Goal: Task Accomplishment & Management: Complete application form

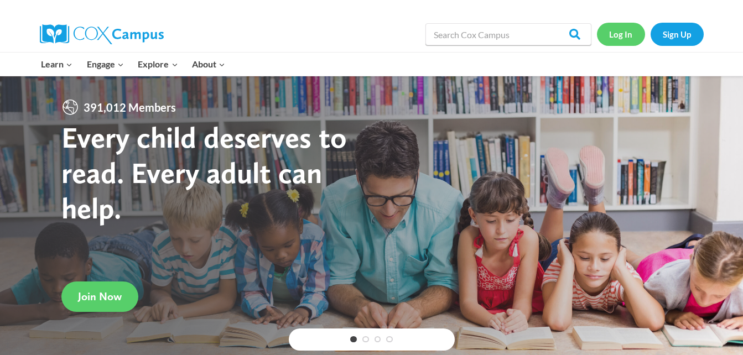
click at [621, 35] on link "Log In" at bounding box center [621, 34] width 48 height 23
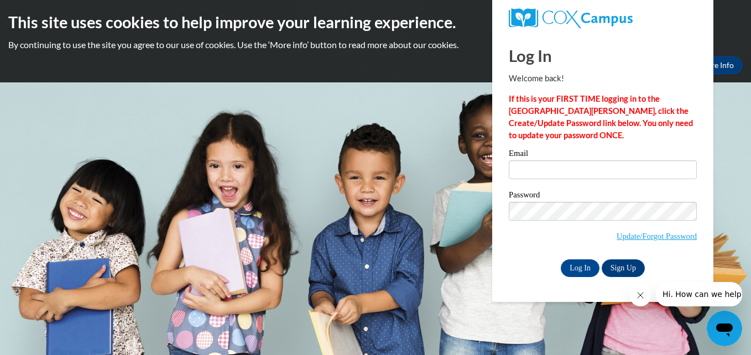
click at [682, 297] on span "Hi. How can we help?" at bounding box center [703, 294] width 83 height 9
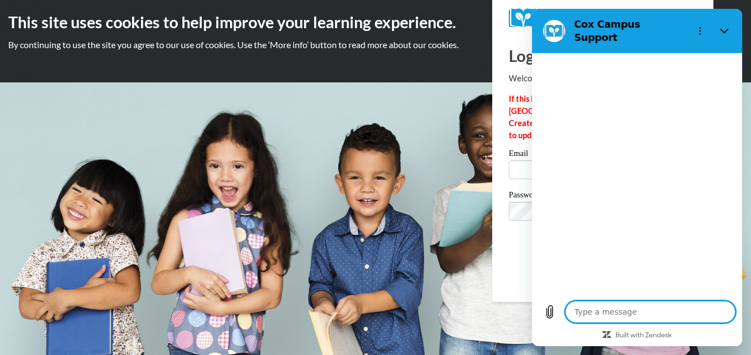
type textarea "x"
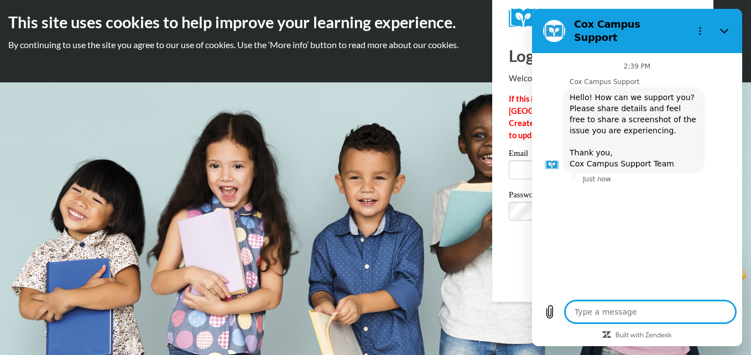
type textarea "i"
type textarea "x"
type textarea "i"
type textarea "x"
type textarea "i h"
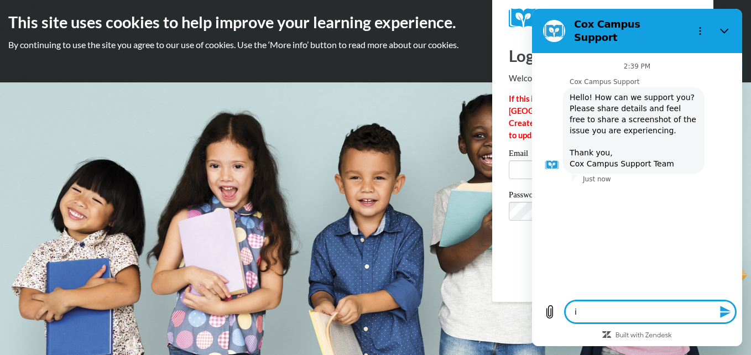
type textarea "x"
type textarea "i ha"
type textarea "x"
type textarea "i hav"
type textarea "x"
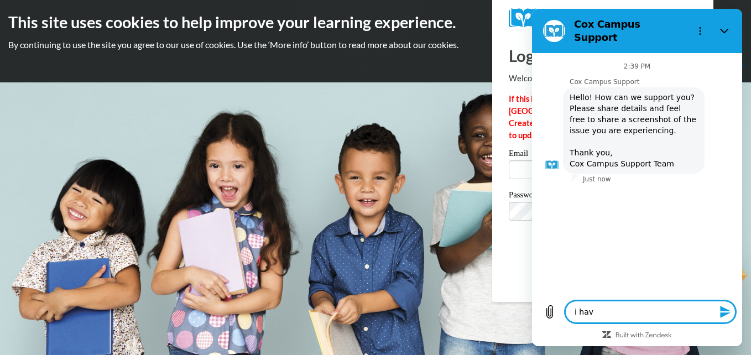
type textarea "i have"
type textarea "x"
type textarea "i have"
type textarea "x"
type textarea "i have a"
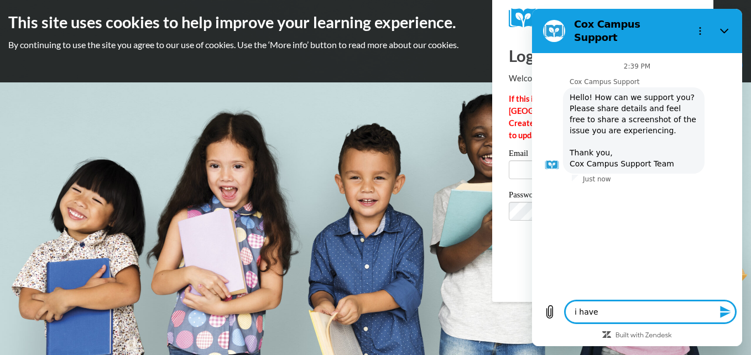
type textarea "x"
type textarea "i have an"
type textarea "x"
type textarea "i have an"
type textarea "x"
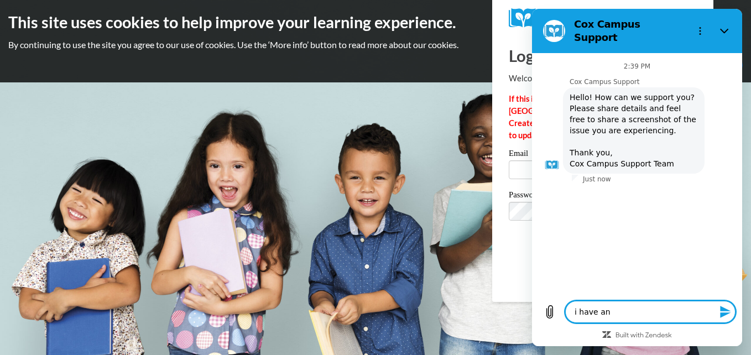
type textarea "i have an a"
type textarea "x"
type textarea "i have an ac"
type textarea "x"
type textarea "i have an acc"
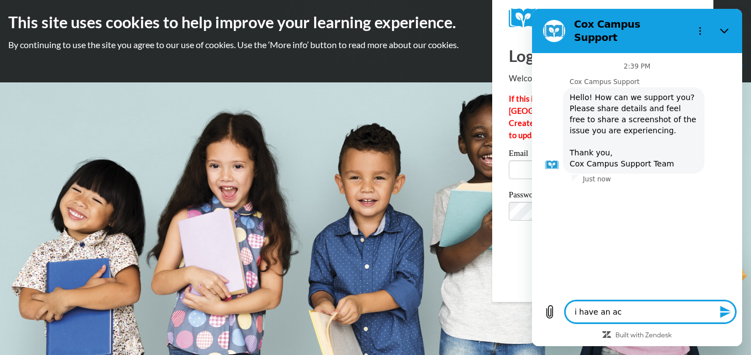
type textarea "x"
type textarea "i have an acco"
type textarea "x"
type textarea "i have an accou"
type textarea "x"
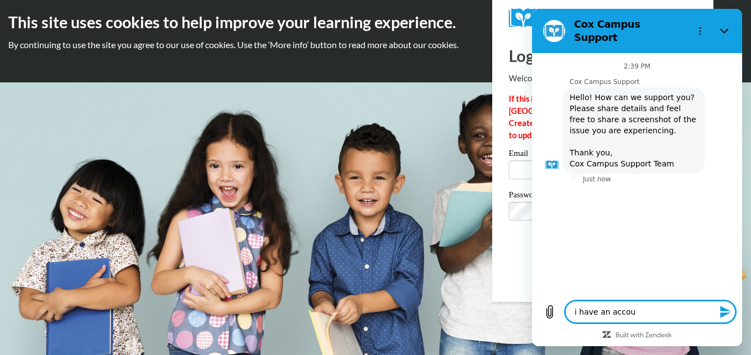
type textarea "i have an accout"
type textarea "x"
type textarea "i have an accout"
type textarea "x"
type textarea "i have an accout w"
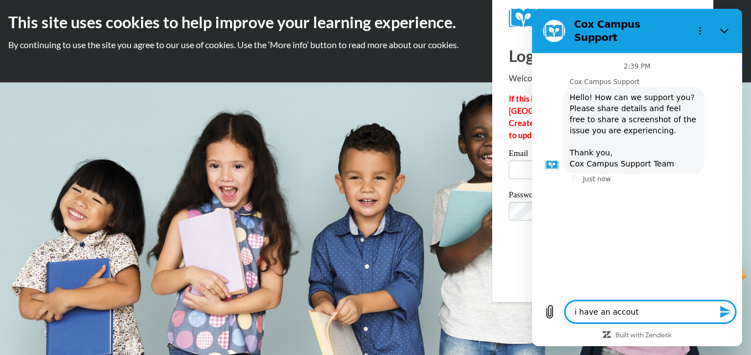
type textarea "x"
type textarea "i have an accout wi"
type textarea "x"
type textarea "i have an accout wit"
type textarea "x"
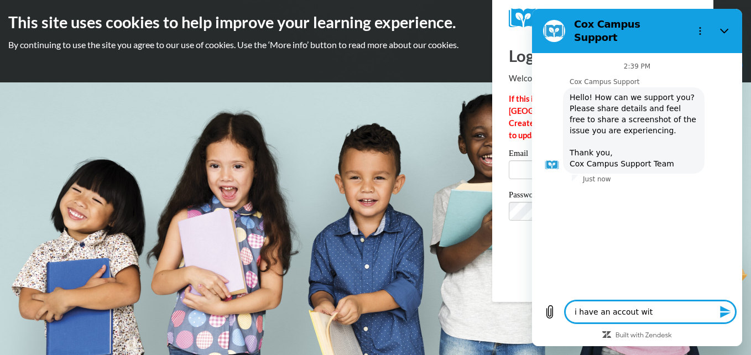
type textarea "i have an accout with"
type textarea "x"
type textarea "i have an accout with"
type textarea "x"
type textarea "i have an accout with t"
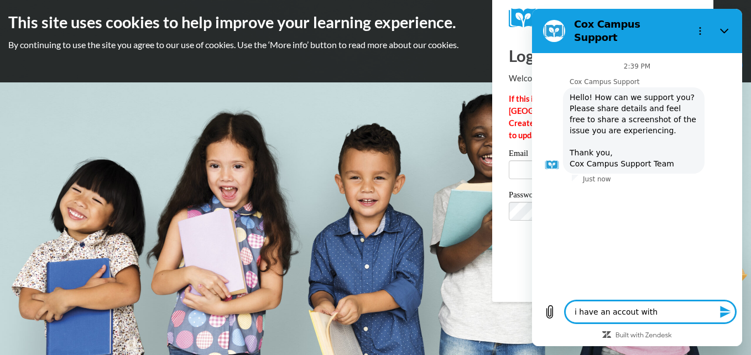
type textarea "x"
type textarea "i have an accout with th"
type textarea "x"
type textarea "i have an accout with the"
type textarea "x"
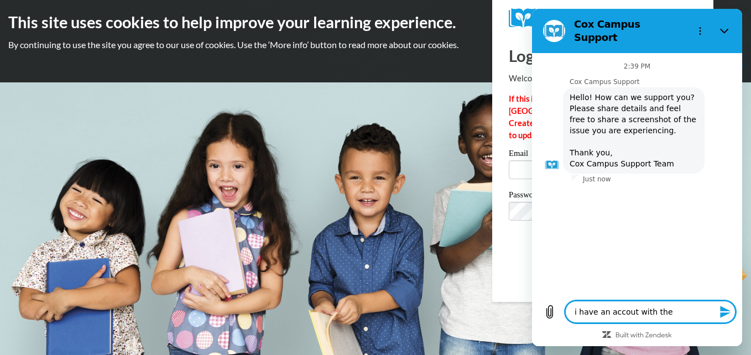
type textarea "i have an accout with the"
type textarea "x"
type textarea "i have an accout with the o"
type textarea "x"
type textarea "i have an accout with the ol"
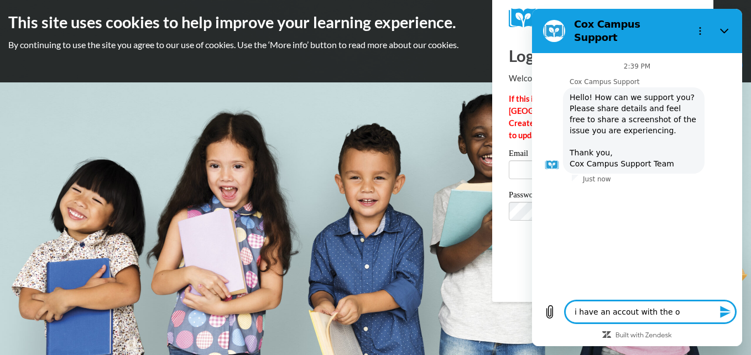
type textarea "x"
type textarea "i have an accout with the old"
type textarea "x"
type textarea "i have an accout with the old"
type textarea "x"
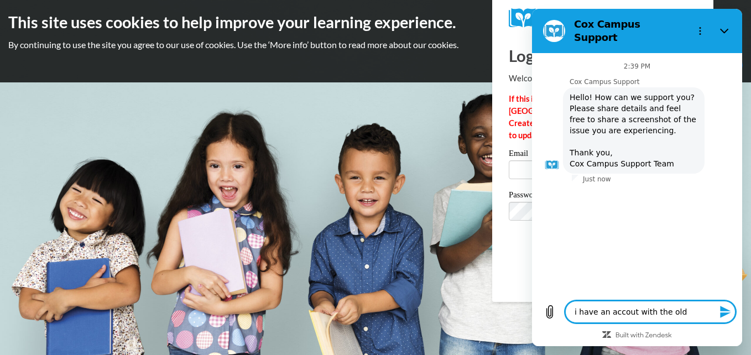
type textarea "i have an accout with the old c"
type textarea "x"
type textarea "i have an accout with the old co"
type textarea "x"
type textarea "i have an accout with the old cox"
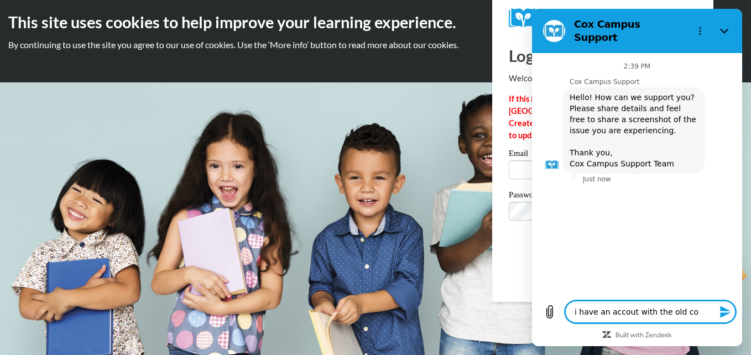
type textarea "x"
type textarea "i have an accout with the old cox"
type textarea "x"
type textarea "i have an accout with the old cox c"
type textarea "x"
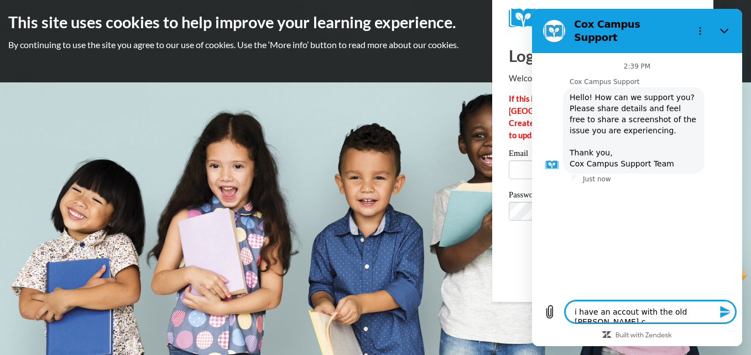
type textarea "i have an accout with the old cox ca"
type textarea "x"
type textarea "i have an accout with the old cox cam"
type textarea "x"
type textarea "i have an accout with the old cox camp"
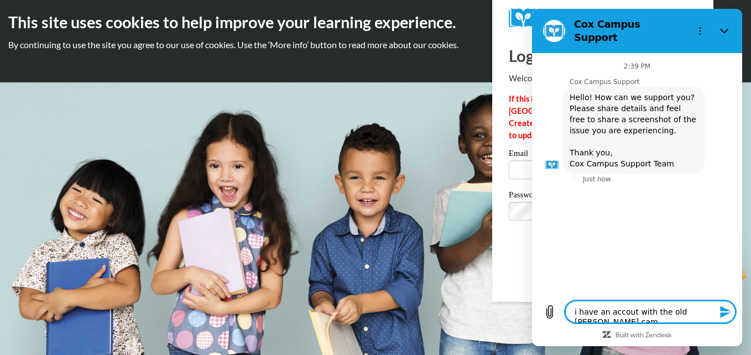
type textarea "x"
type textarea "i have an accout with the old cox campu"
type textarea "x"
type textarea "i have an accout with the old cox campus"
type textarea "x"
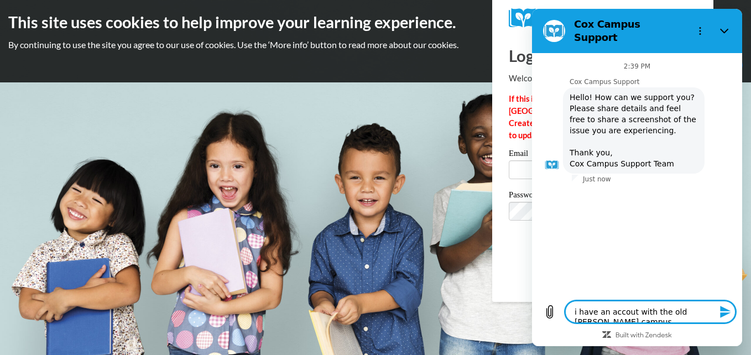
type textarea "i have an accout with the old cox campus"
type textarea "x"
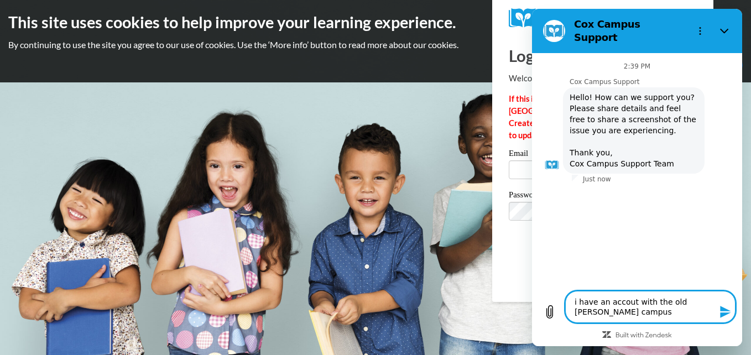
type textarea "i have an accout with the old cox campus d"
type textarea "x"
type textarea "i have an accout with the old cox campus do"
type textarea "x"
type textarea "i have an accout with the old cox campus do"
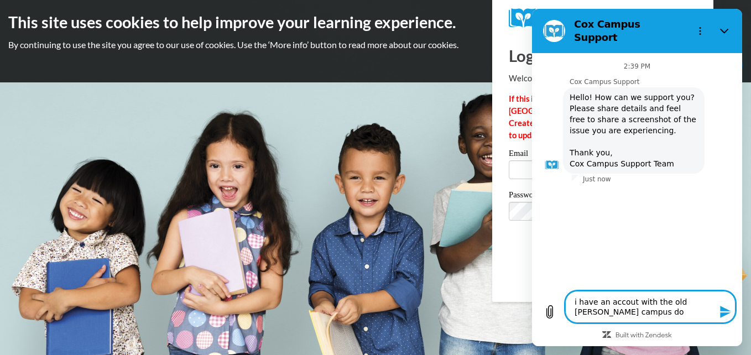
type textarea "x"
type textarea "i have an accout with the old cox campus do i"
type textarea "x"
type textarea "i have an accout with the old cox campus do i"
type textarea "x"
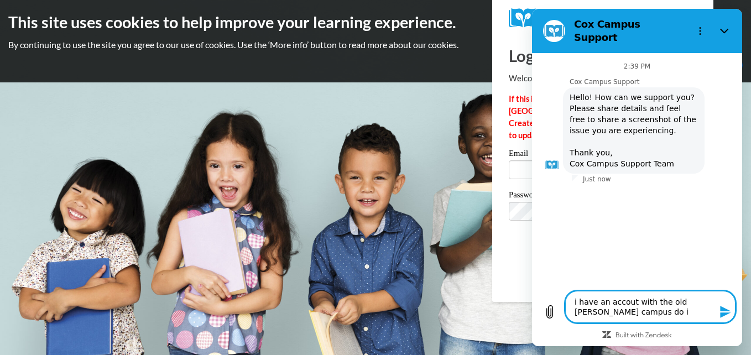
type textarea "i have an accout with the old cox campus do i h"
type textarea "x"
type textarea "i have an accout with the old cox campus do i ha"
type textarea "x"
type textarea "i have an accout with the old cox campus do i hav"
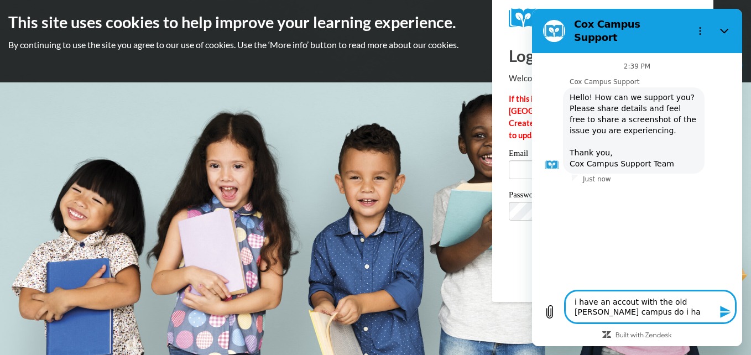
type textarea "x"
type textarea "i have an accout with the old cox campus do i have"
type textarea "x"
type textarea "i have an accout with the old cox campus do i have"
type textarea "x"
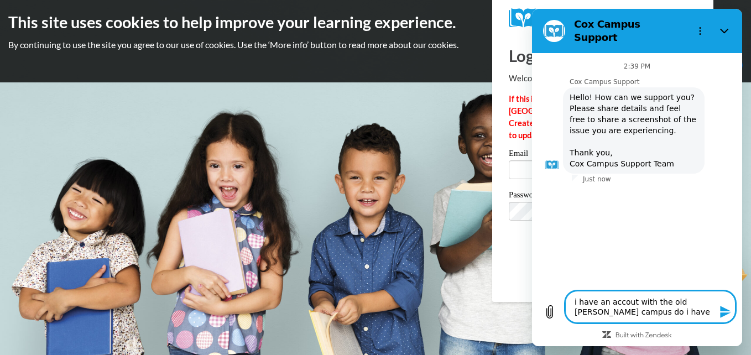
type textarea "i have an accout with the old cox campus do i have t"
type textarea "x"
type textarea "i have an accout with the old cox campus do i have to"
type textarea "x"
type textarea "i have an accout with the old cox campus do i have to"
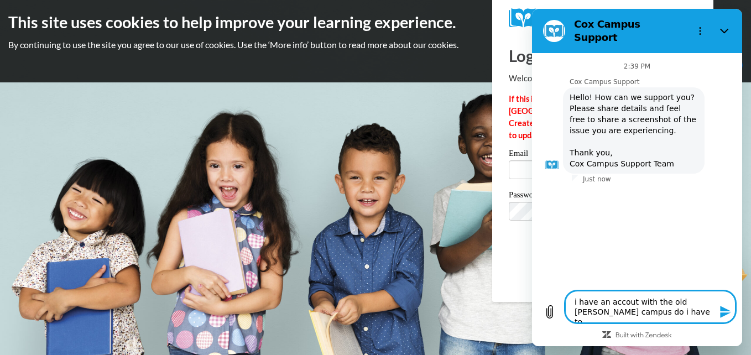
type textarea "x"
type textarea "i have an accout with the old cox campus do i have to c"
type textarea "x"
type textarea "i have an accout with the old cox campus do i have to cr"
type textarea "x"
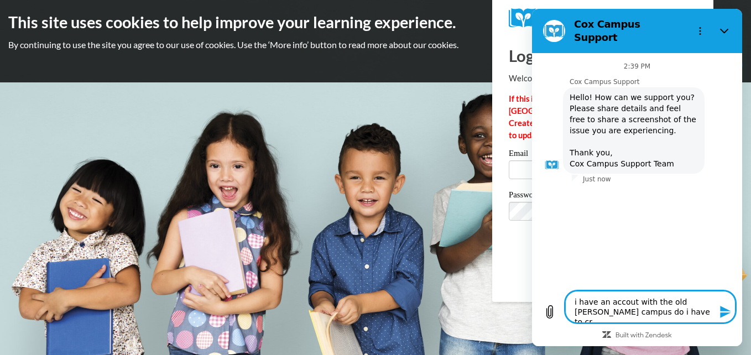
type textarea "i have an accout with the old cox campus do i have to cre"
type textarea "x"
type textarea "i have an accout with the old cox campus do i have to crea"
type textarea "x"
type textarea "i have an accout with the old cox campus do i have to creat"
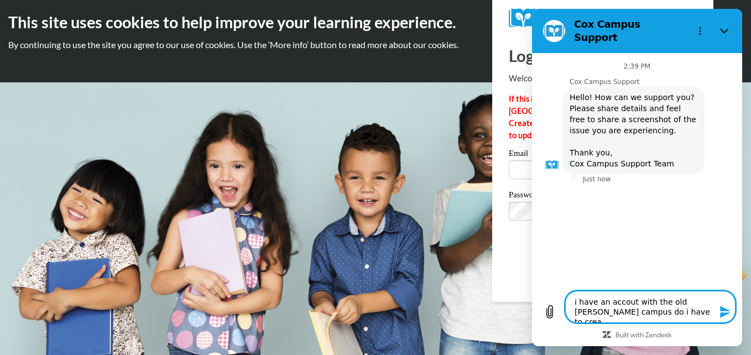
type textarea "x"
type textarea "i have an accout with the old cox campus do i have to create"
type textarea "x"
type textarea "i have an accout with the old cox campus do i have to create"
type textarea "x"
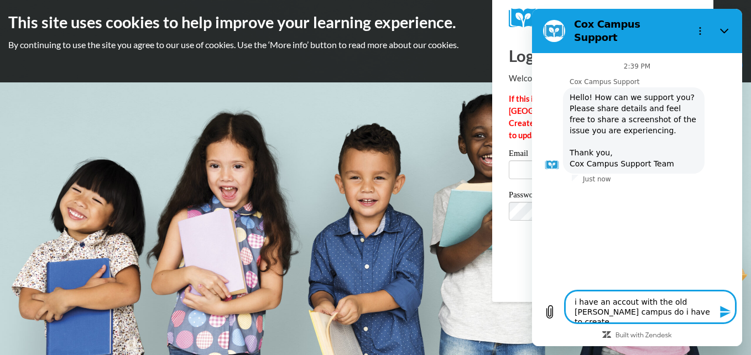
type textarea "i have an accout with the old cox campus do i have to create a"
type textarea "x"
type textarea "i have an accout with the old cox campus do i have to create an"
type textarea "x"
type textarea "i have an accout with the old cox campus do i have to create ano"
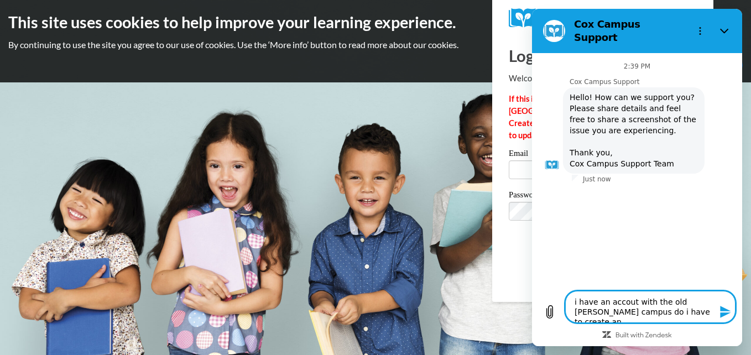
type textarea "x"
type textarea "i have an accout with the old cox campus do i have to create anot"
type textarea "x"
type textarea "i have an accout with the old cox campus do i have to create anoth"
type textarea "x"
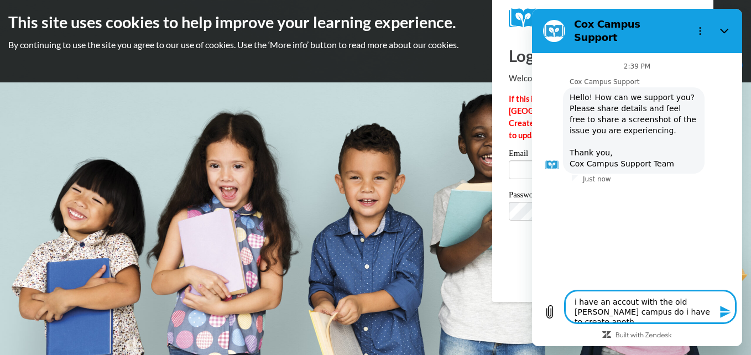
type textarea "i have an accout with the old cox campus do i have to create anothe"
type textarea "x"
type textarea "i have an accout with the old cox campus do i have to create another"
type textarea "x"
type textarea "i have an accout with the old cox campus do i have to create another"
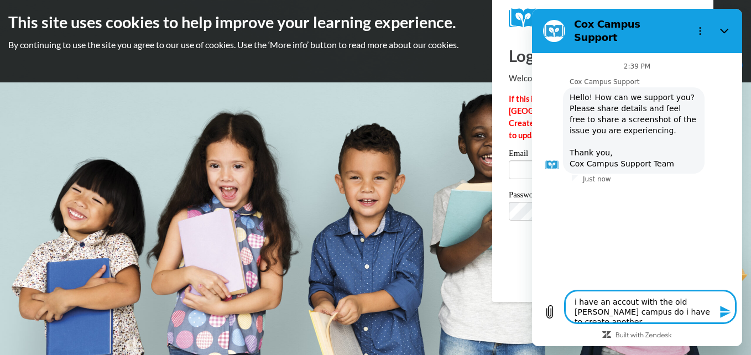
type textarea "x"
type textarea "i have an accout with the old cox campus do i have to create another a"
type textarea "x"
type textarea "i have an accout with the old cox campus do i have to create another ac"
type textarea "x"
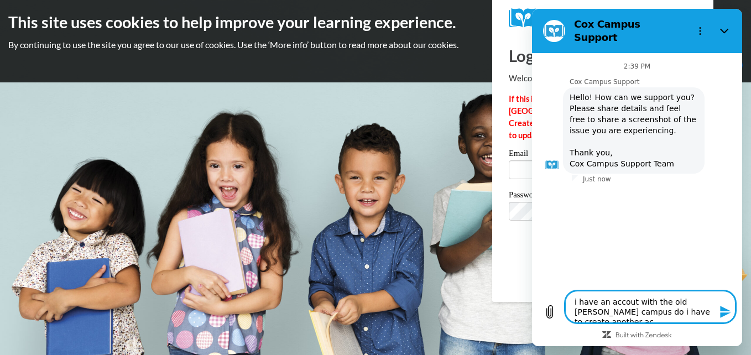
type textarea "i have an accout with the old cox campus do i have to create another acc"
type textarea "x"
type textarea "i have an accout with the old cox campus do i have to create another acco"
type textarea "x"
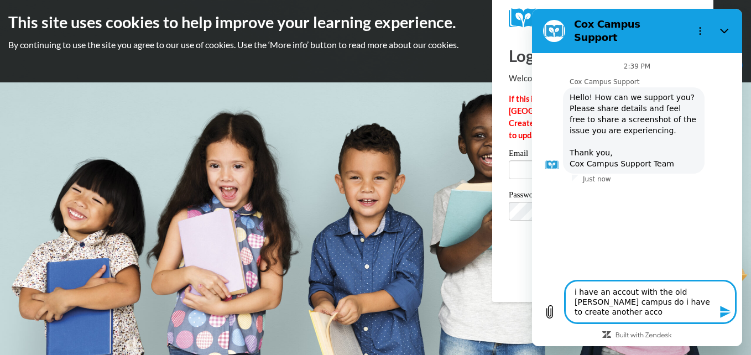
type textarea "i have an accout with the old cox campus do i have to create another accou"
type textarea "x"
type textarea "i have an accout with the old cox campus do i have to create another accoun"
type textarea "x"
type textarea "i have an accout with the old cox campus do i have to create another account"
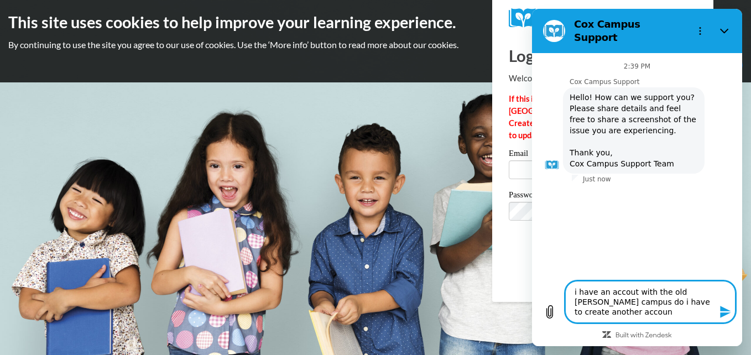
type textarea "x"
type textarea "i have an accout with the old cox campus do i have to create another account"
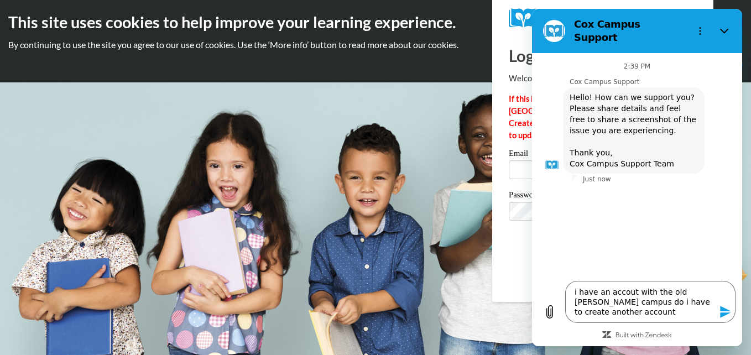
click at [725, 310] on icon "Send message" at bounding box center [725, 312] width 11 height 12
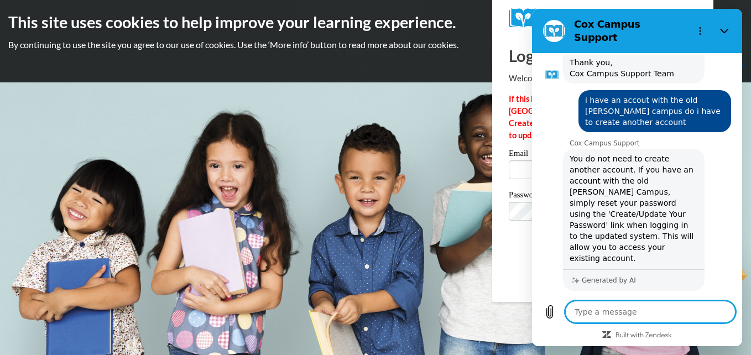
scroll to position [81, 0]
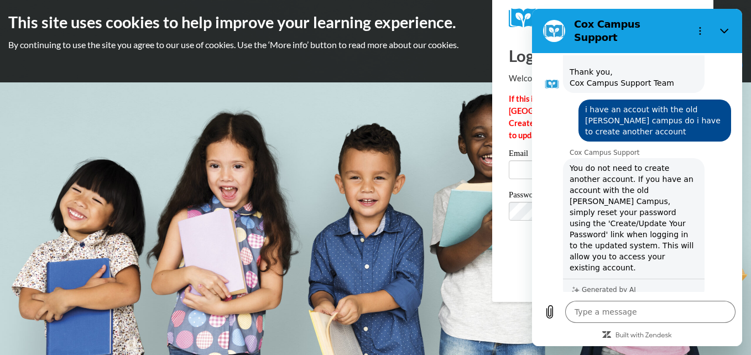
click at [504, 20] on div at bounding box center [602, 18] width 205 height 36
click at [526, 197] on label "Password" at bounding box center [603, 196] width 188 height 11
click at [722, 27] on icon "Close" at bounding box center [724, 31] width 9 height 9
type textarea "x"
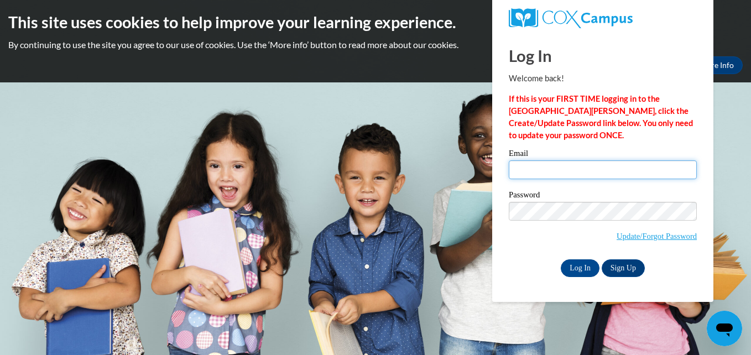
click at [530, 164] on input "Email" at bounding box center [603, 169] width 188 height 19
type input "gwendolynwoods40@yahoo.com"
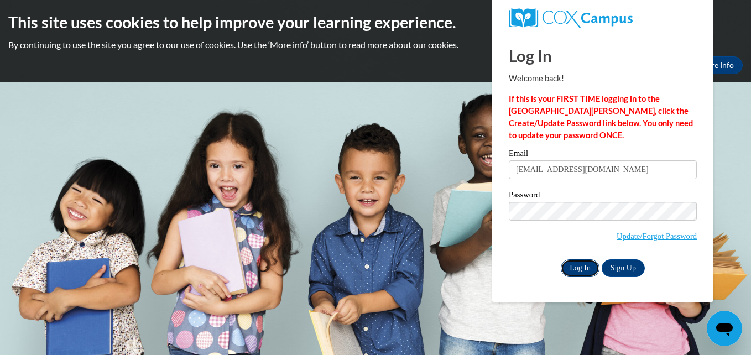
click at [574, 262] on input "Log In" at bounding box center [580, 268] width 39 height 18
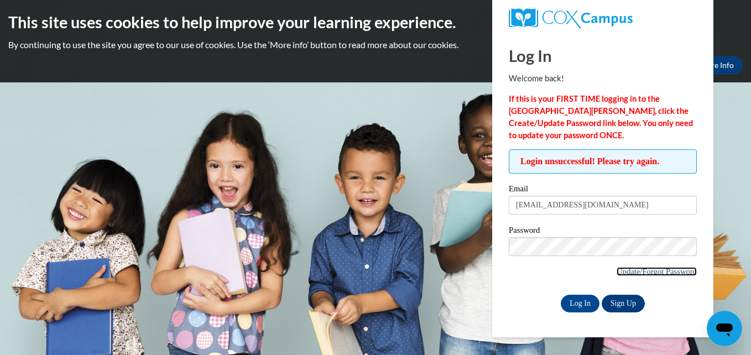
click at [624, 269] on link "Update/Forgot Password" at bounding box center [657, 271] width 80 height 9
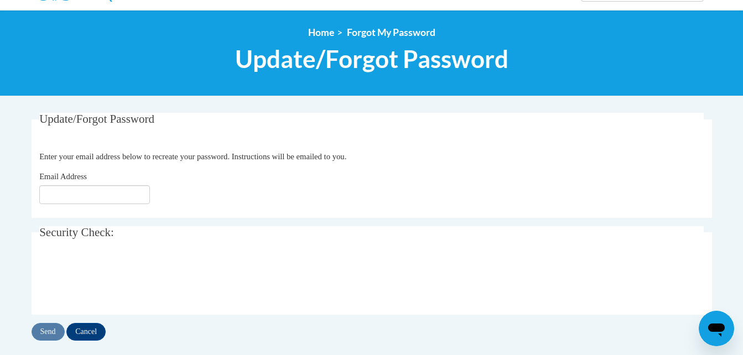
scroll to position [111, 0]
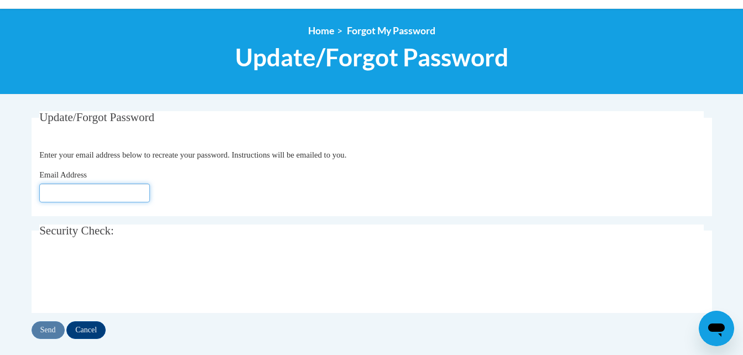
click at [65, 191] on input "Email Address" at bounding box center [94, 193] width 111 height 19
type input "[EMAIL_ADDRESS][DOMAIN_NAME]"
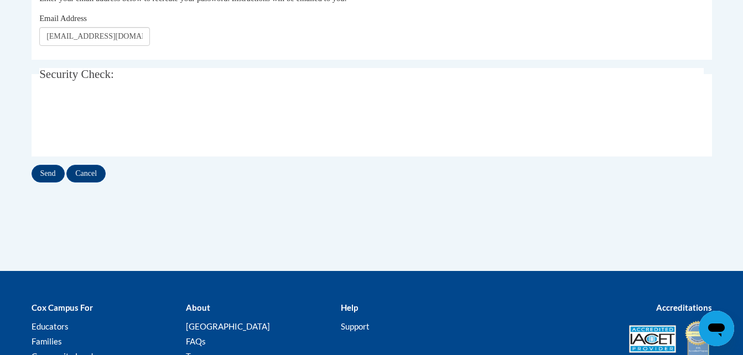
scroll to position [276, 0]
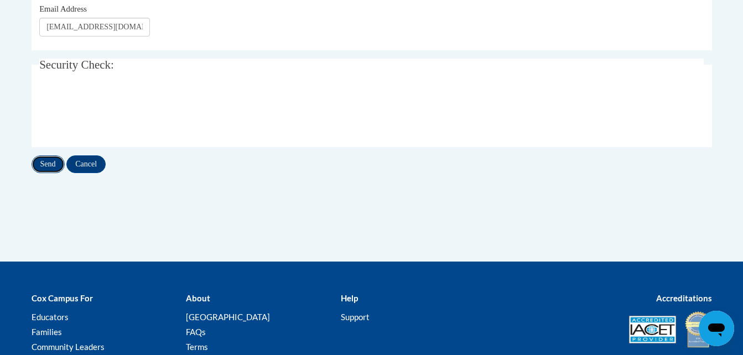
click at [45, 165] on input "Send" at bounding box center [48, 164] width 33 height 18
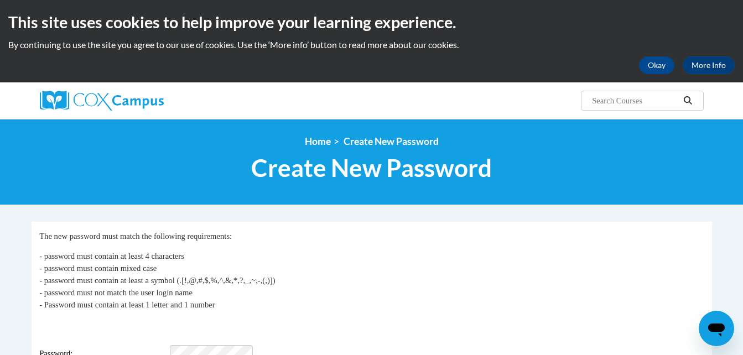
scroll to position [55, 0]
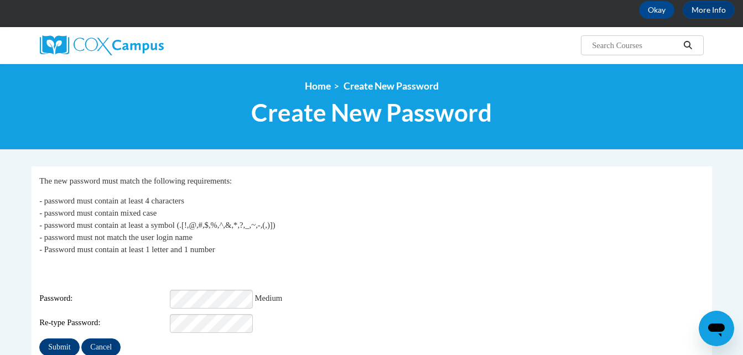
click at [446, 320] on div "Re-type Password:" at bounding box center [371, 323] width 664 height 19
click at [59, 338] on input "Submit" at bounding box center [59, 347] width 40 height 18
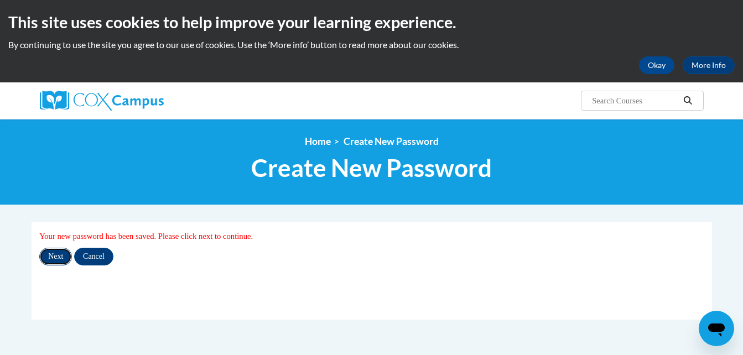
click at [54, 254] on input "Next" at bounding box center [55, 257] width 33 height 18
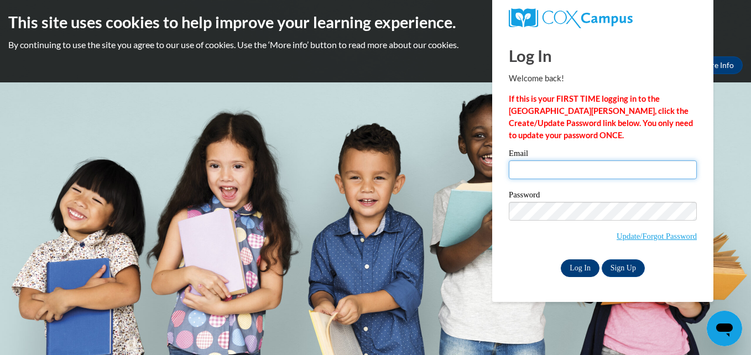
type input "gwendolynwoods40@yahoo.com"
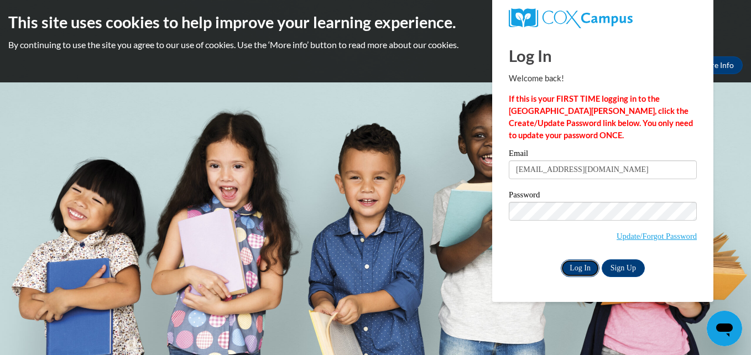
click at [578, 267] on input "Log In" at bounding box center [580, 268] width 39 height 18
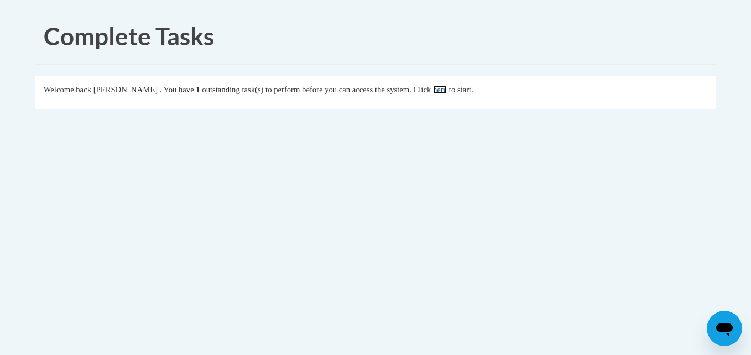
click at [447, 87] on link "here" at bounding box center [440, 89] width 14 height 9
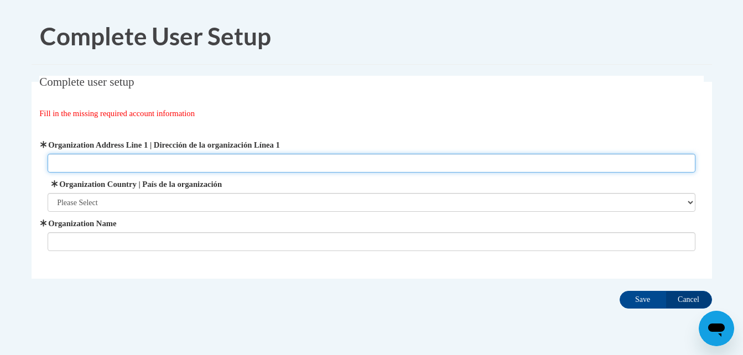
click at [66, 164] on input "Organization Address Line 1 | Dirección de la organización Línea 1" at bounding box center [371, 163] width 647 height 19
click at [66, 164] on input "1101" at bounding box center [371, 163] width 647 height 19
type input "1"
type input "1101 HERRINGTON ROAD LAWRENCEVILL GA 30044"
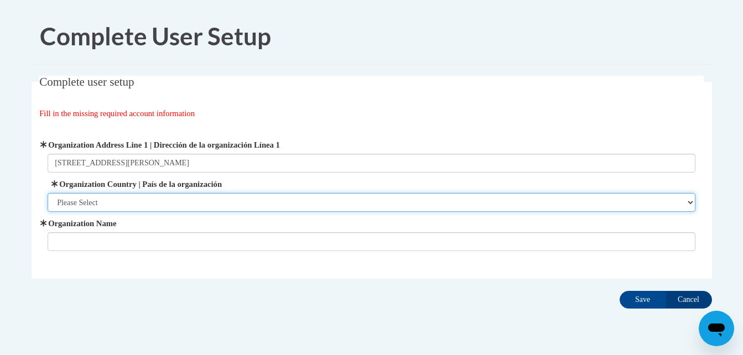
click at [110, 197] on select "Please Select United States | Estados Unidos Outside of the United States | Fue…" at bounding box center [371, 202] width 647 height 19
click at [691, 201] on select "Please Select United States | Estados Unidos Outside of the United States | Fue…" at bounding box center [371, 202] width 647 height 19
click at [692, 202] on select "Please Select United States | Estados Unidos Outside of the United States | Fue…" at bounding box center [371, 202] width 647 height 19
click at [526, 199] on select "Please Select United States | Estados Unidos Outside of the United States | Fue…" at bounding box center [371, 202] width 647 height 19
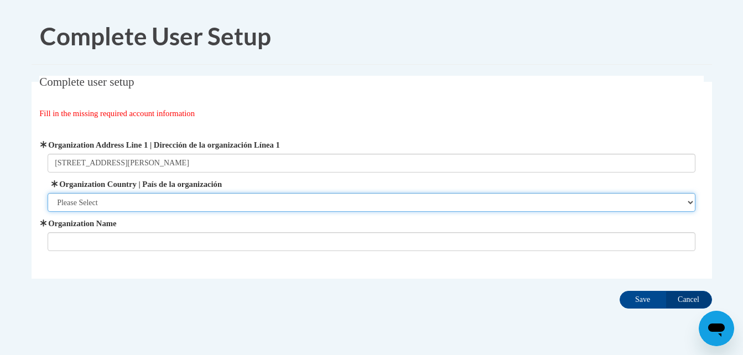
select select "ad49bcad-a171-4b2e-b99c-48b446064914"
click at [48, 193] on select "Please Select United States | Estados Unidos Outside of the United States | Fue…" at bounding box center [371, 202] width 647 height 19
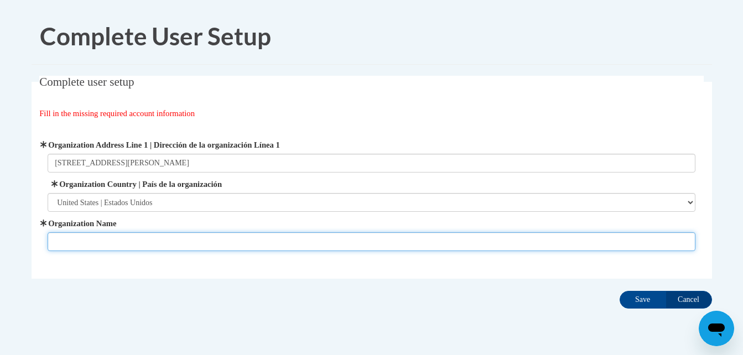
click at [74, 237] on input "Organization Name" at bounding box center [371, 241] width 647 height 19
type input "HERRINGTON ACADEMY"
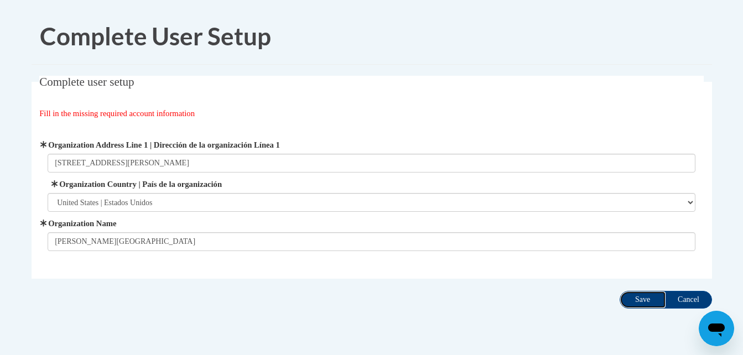
click at [640, 298] on input "Save" at bounding box center [642, 300] width 46 height 18
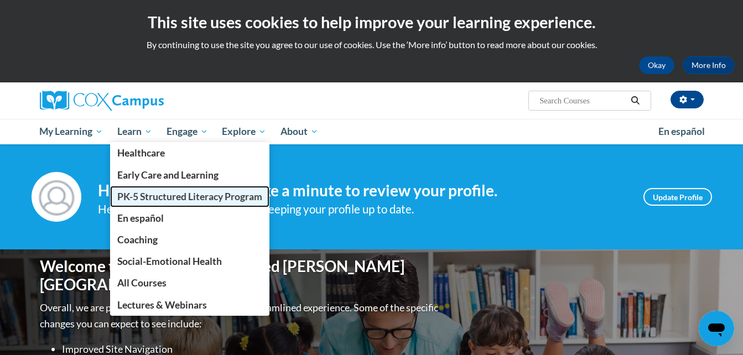
click at [147, 196] on span "PK-5 Structured Literacy Program" at bounding box center [189, 197] width 145 height 12
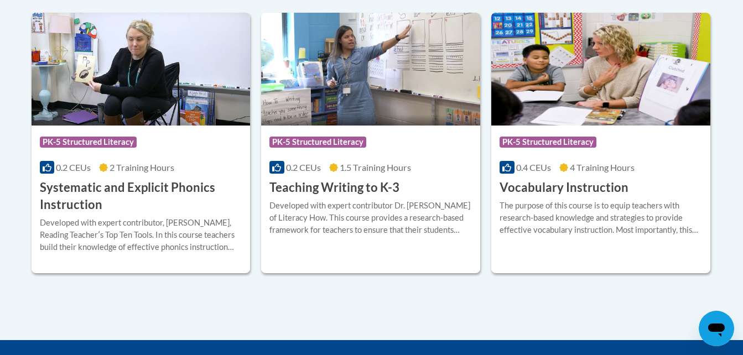
scroll to position [1329, 0]
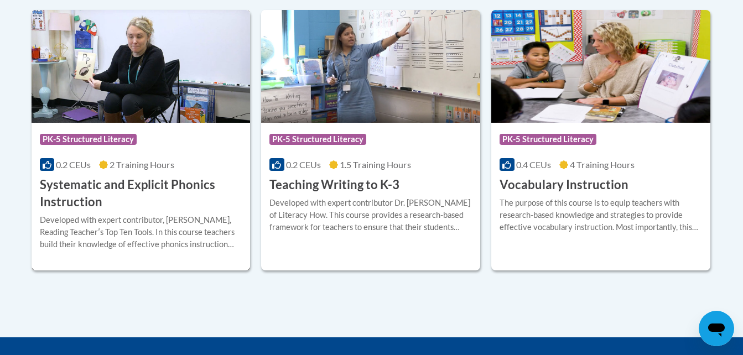
click at [126, 142] on span "PK-5 Structured Literacy" at bounding box center [88, 139] width 97 height 11
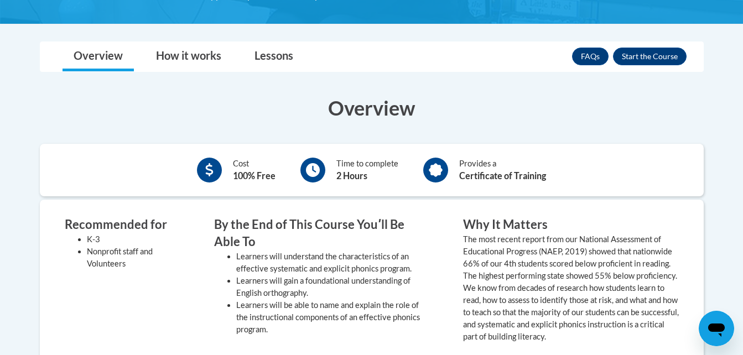
scroll to position [304, 0]
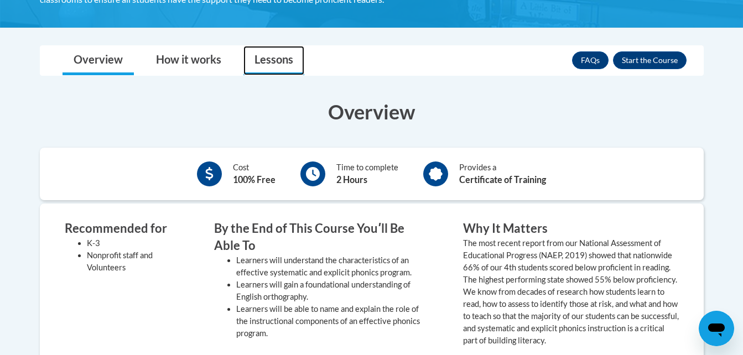
click at [271, 62] on link "Lessons" at bounding box center [273, 60] width 61 height 29
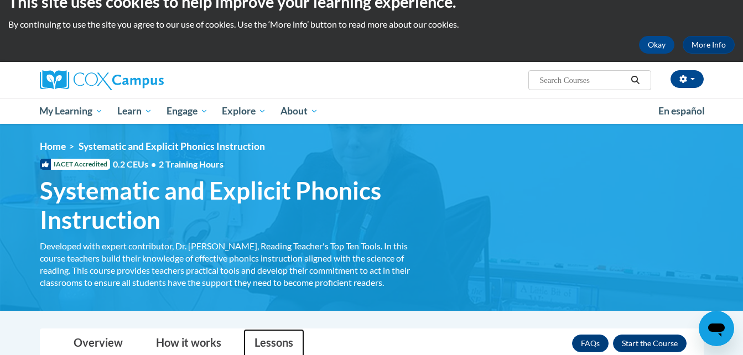
scroll to position [0, 0]
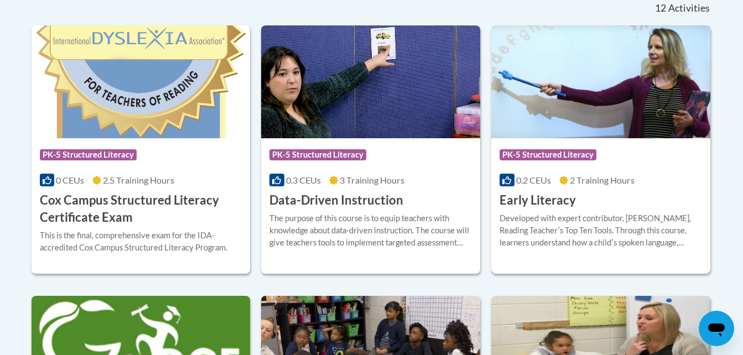
click at [577, 189] on div "Course Category: PK-5 Structured Literacy 0.2 CEUs 2 Training Hours COURSE Earl…" at bounding box center [600, 173] width 219 height 71
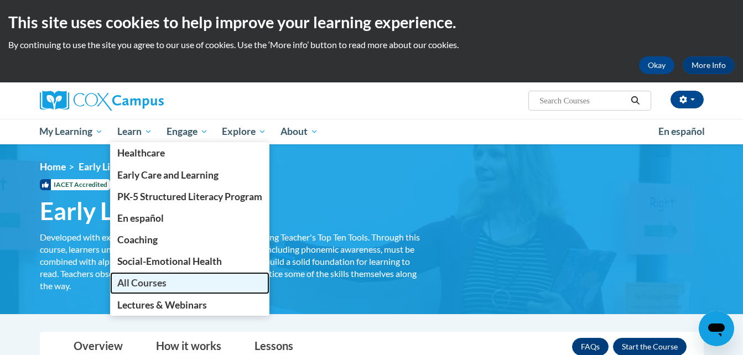
click at [150, 280] on span "All Courses" at bounding box center [141, 283] width 49 height 12
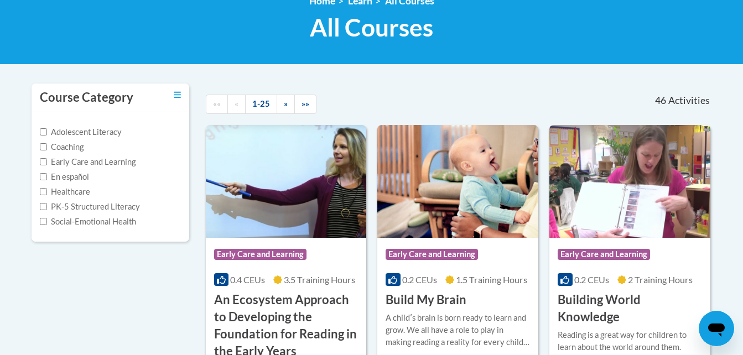
click at [83, 206] on label "PK-5 Structured Literacy" at bounding box center [90, 207] width 100 height 12
click at [47, 206] on input "PK-5 Structured Literacy" at bounding box center [43, 206] width 7 height 7
checkbox input "true"
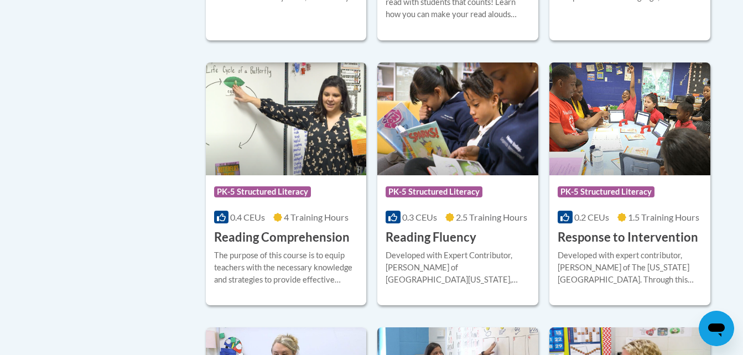
scroll to position [829, 0]
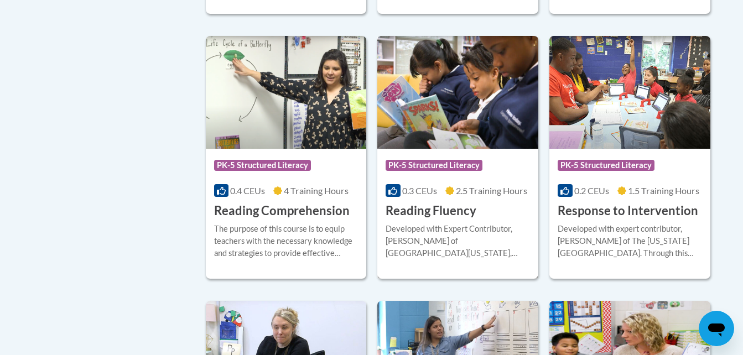
click at [451, 217] on h3 "Reading Fluency" at bounding box center [430, 210] width 91 height 17
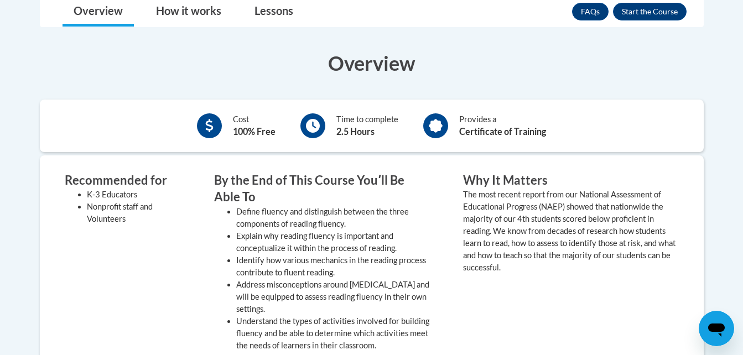
scroll to position [166, 0]
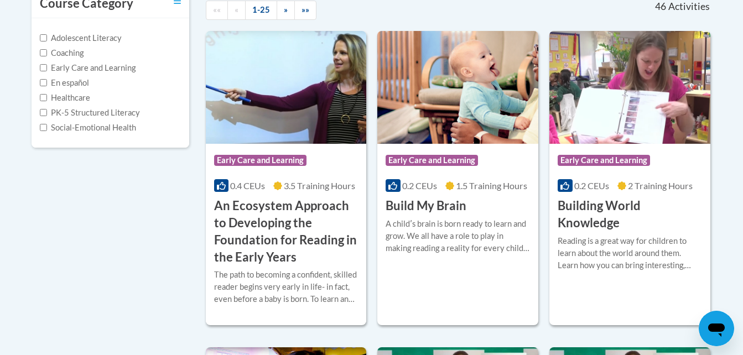
scroll to position [205, 0]
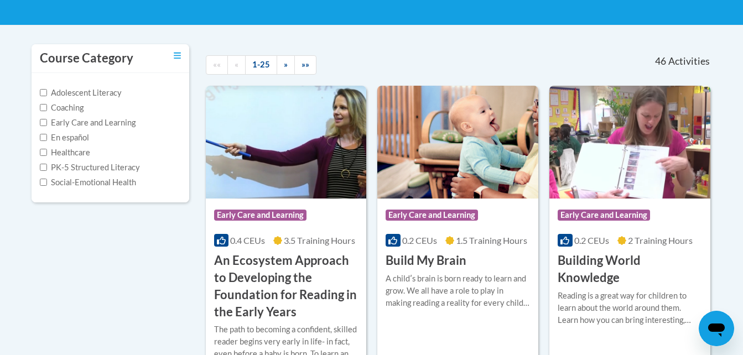
click at [66, 168] on label "PK-5 Structured Literacy" at bounding box center [90, 167] width 100 height 12
click at [47, 168] on input "PK-5 Structured Literacy" at bounding box center [43, 167] width 7 height 7
checkbox input "true"
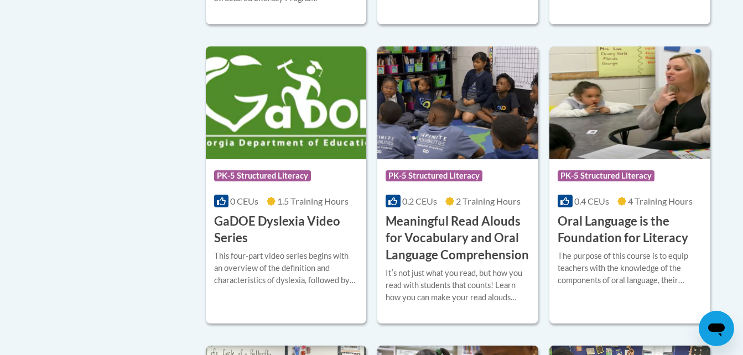
scroll to position [537, 0]
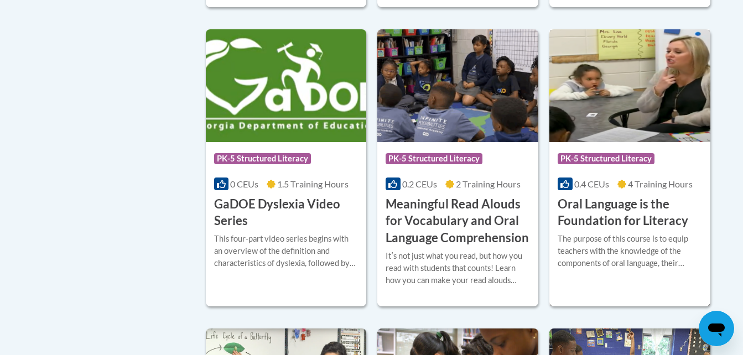
click at [610, 214] on h3 "Oral Language is the Foundation for Literacy" at bounding box center [629, 213] width 144 height 34
